Goal: Task Accomplishment & Management: Complete application form

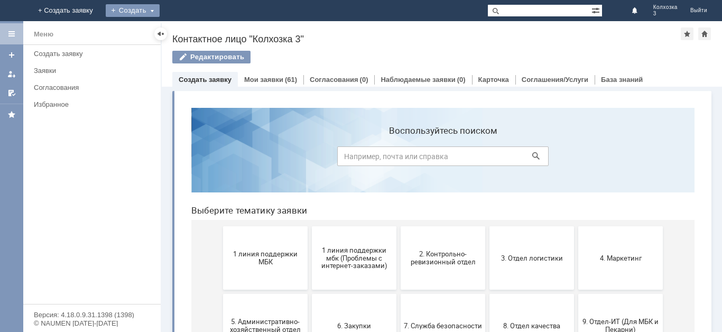
click at [160, 9] on div "Создать" at bounding box center [133, 10] width 54 height 13
click at [188, 32] on link "Заявка" at bounding box center [148, 31] width 80 height 13
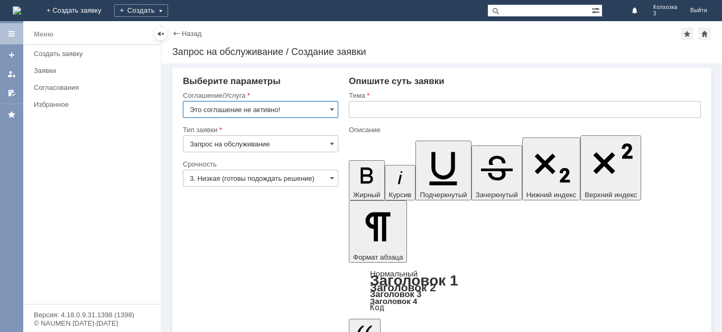
click at [329, 108] on input "Это соглашение не активно!" at bounding box center [260, 109] width 155 height 17
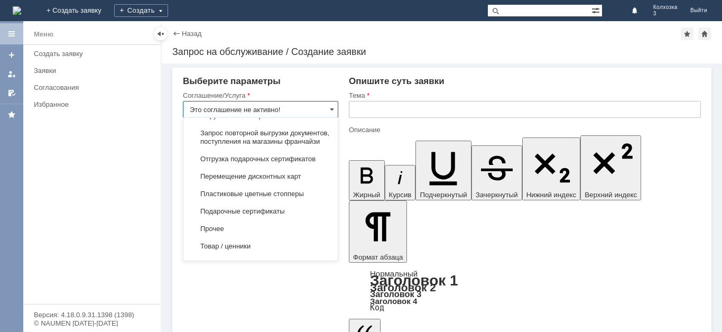
scroll to position [518, 0]
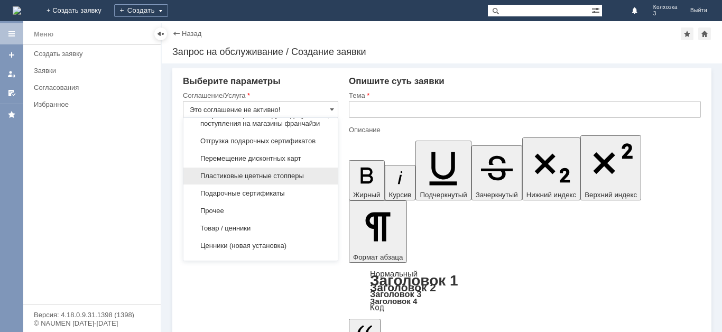
click at [283, 180] on span "Пластиковые цветные стопперы" at bounding box center [261, 176] width 142 height 8
type input "Пластиковые цветные стопперы"
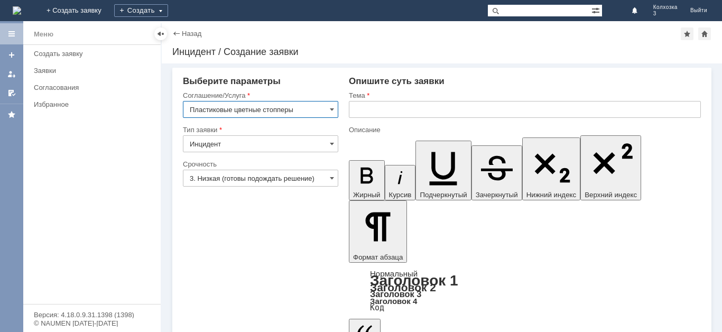
scroll to position [0, 0]
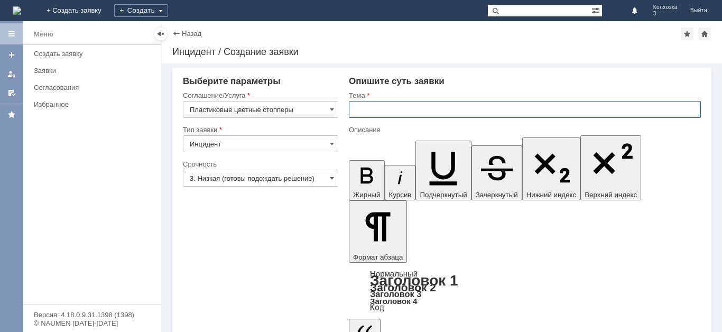
click at [363, 107] on input "text" at bounding box center [525, 109] width 352 height 17
click at [330, 179] on span at bounding box center [332, 178] width 4 height 8
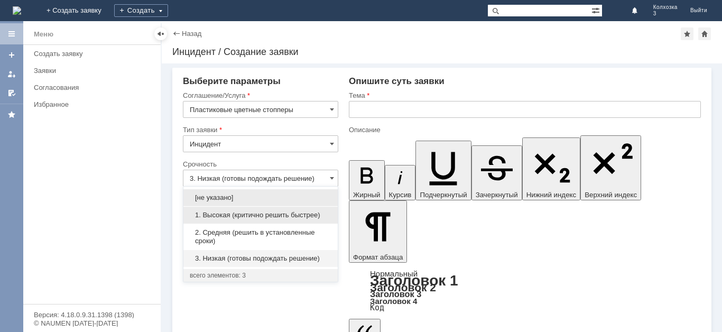
click at [261, 216] on span "1. Высокая (критично решить быстрее)" at bounding box center [261, 215] width 142 height 8
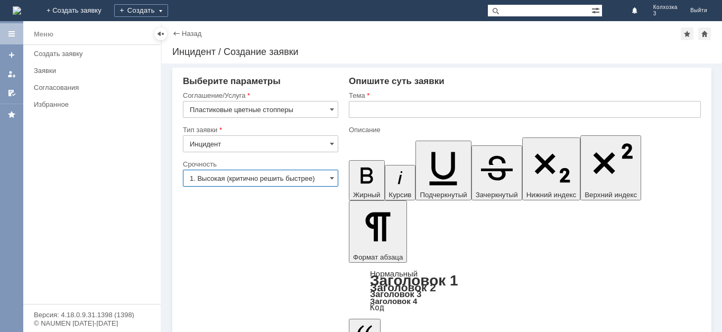
type input "1. Высокая (критично решить быстрее)"
click at [369, 118] on div at bounding box center [525, 121] width 352 height 7
click at [364, 111] on input "text" at bounding box center [525, 109] width 352 height 17
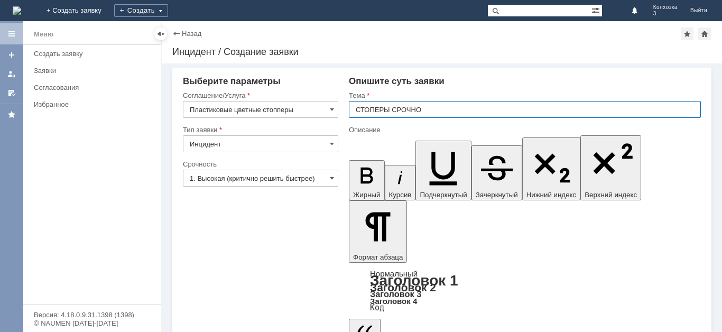
type input "СТОПЕРЫ СРОЧНО"
